Goal: Find specific page/section: Find specific page/section

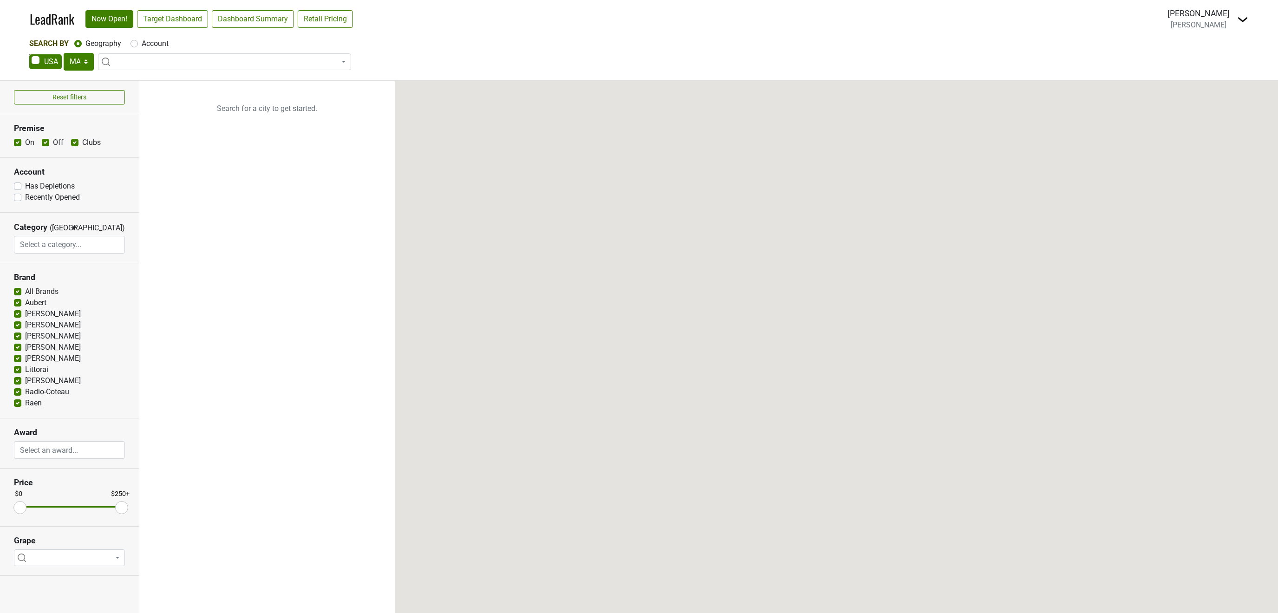
select select "MA"
select select
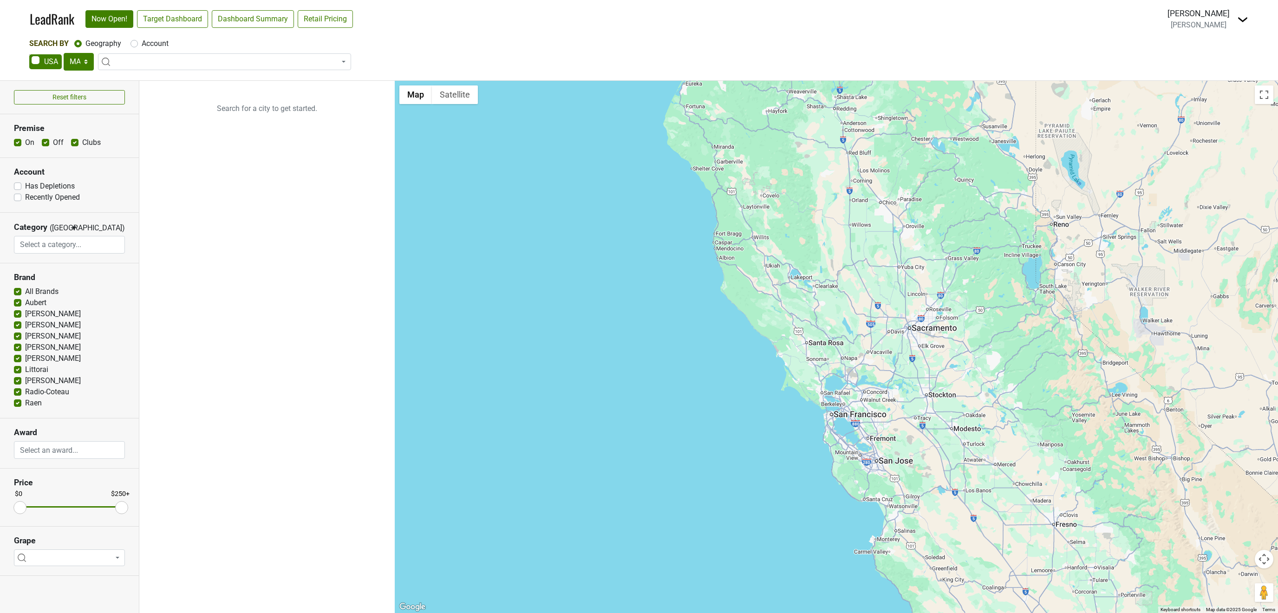
click at [1198, 20] on div "[PERSON_NAME]" at bounding box center [1198, 13] width 62 height 12
click at [1238, 20] on img at bounding box center [1242, 19] width 11 height 11
click at [1227, 48] on link "Open Breakdown" at bounding box center [1209, 52] width 78 height 15
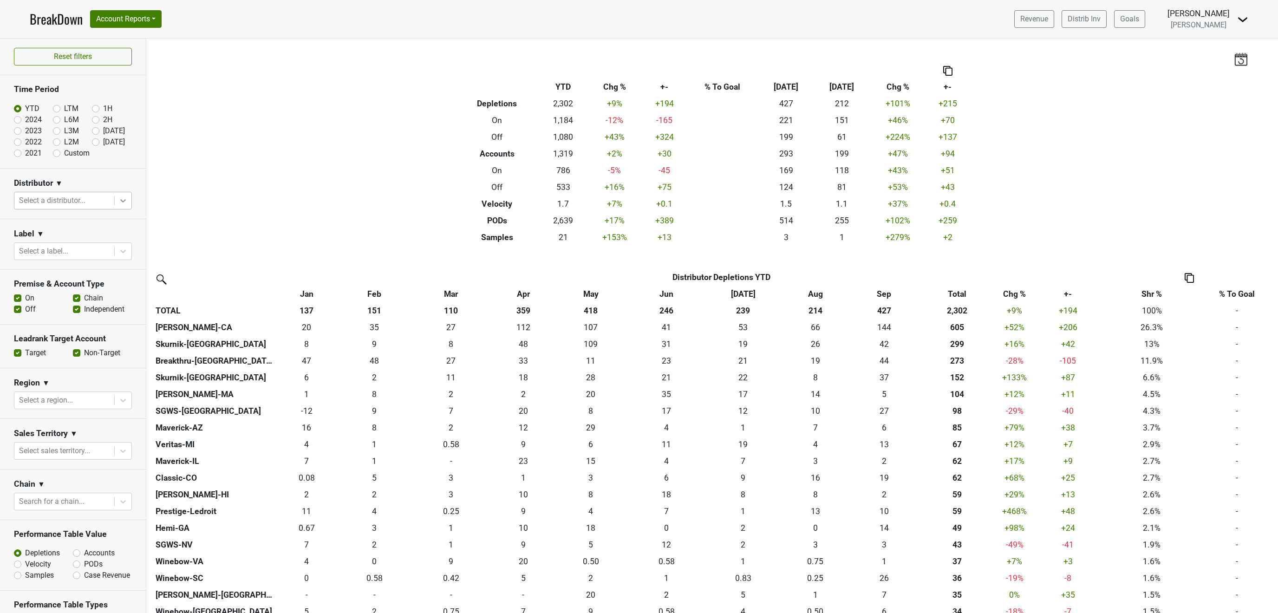
click at [118, 203] on icon at bounding box center [122, 200] width 9 height 9
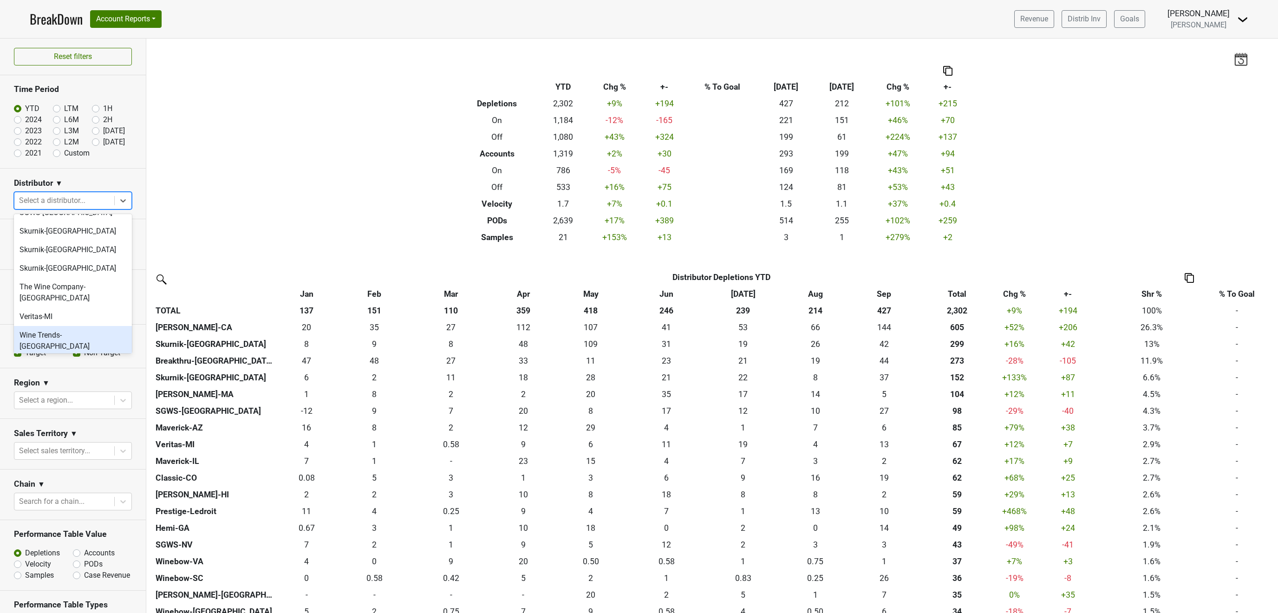
scroll to position [503, 0]
click at [57, 300] on div "Winebow-[GEOGRAPHIC_DATA]" at bounding box center [73, 309] width 118 height 19
